Goal: Task Accomplishment & Management: Use online tool/utility

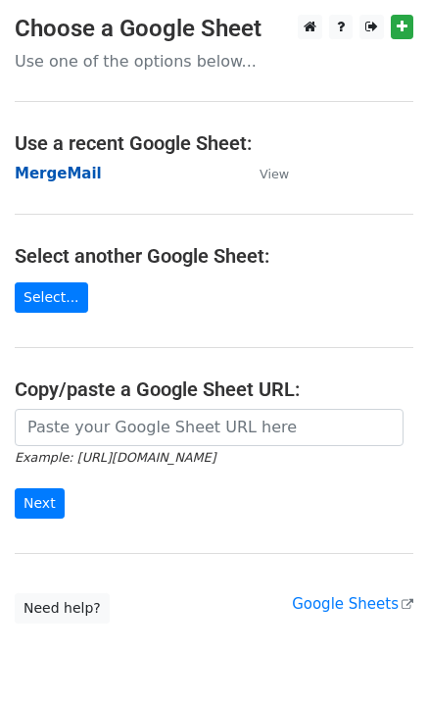
click at [63, 177] on strong "MergeMail" at bounding box center [58, 174] width 87 height 18
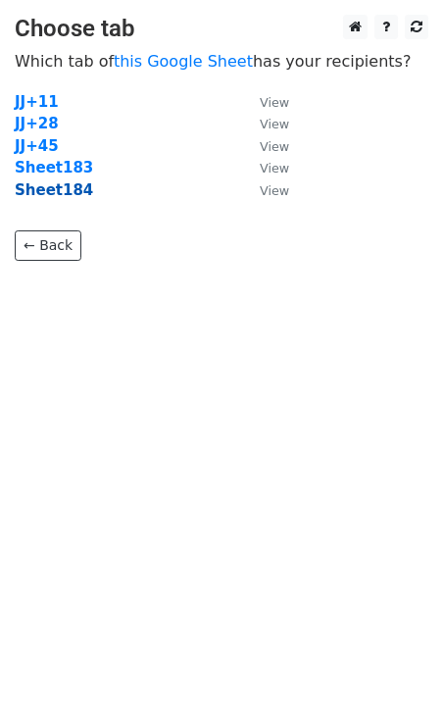
click at [59, 191] on strong "Sheet184" at bounding box center [54, 190] width 78 height 18
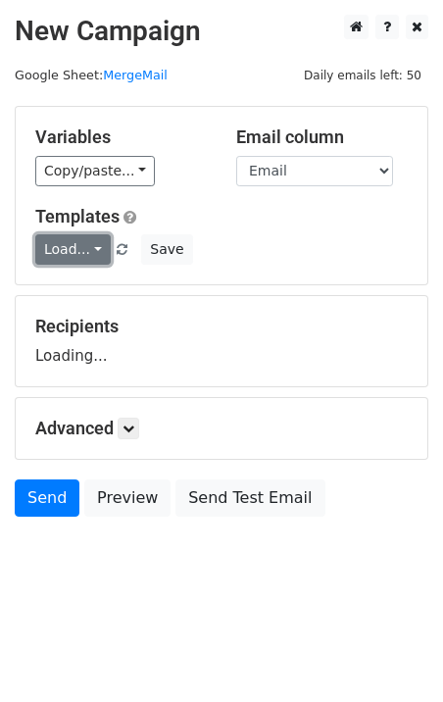
click at [61, 259] on link "Load..." at bounding box center [72, 249] width 75 height 30
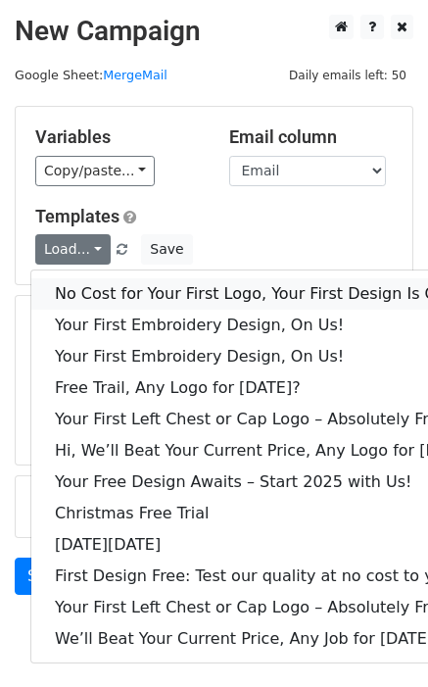
click at [98, 289] on link "No Cost for Your First Logo, Your First Design Is On Us!" at bounding box center [267, 293] width 473 height 31
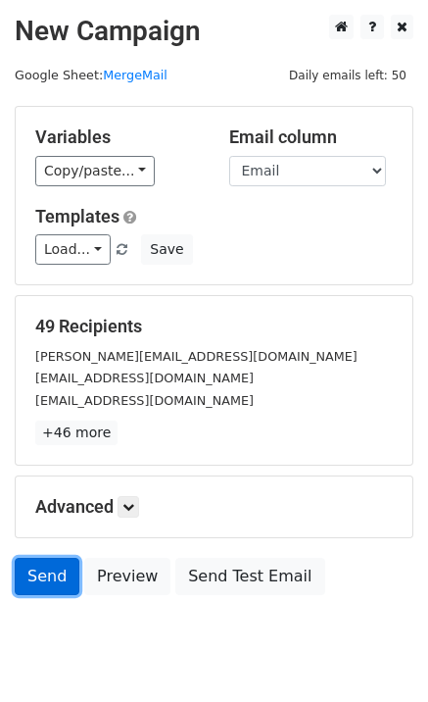
click at [30, 583] on link "Send" at bounding box center [47, 576] width 65 height 37
